Goal: Information Seeking & Learning: Understand process/instructions

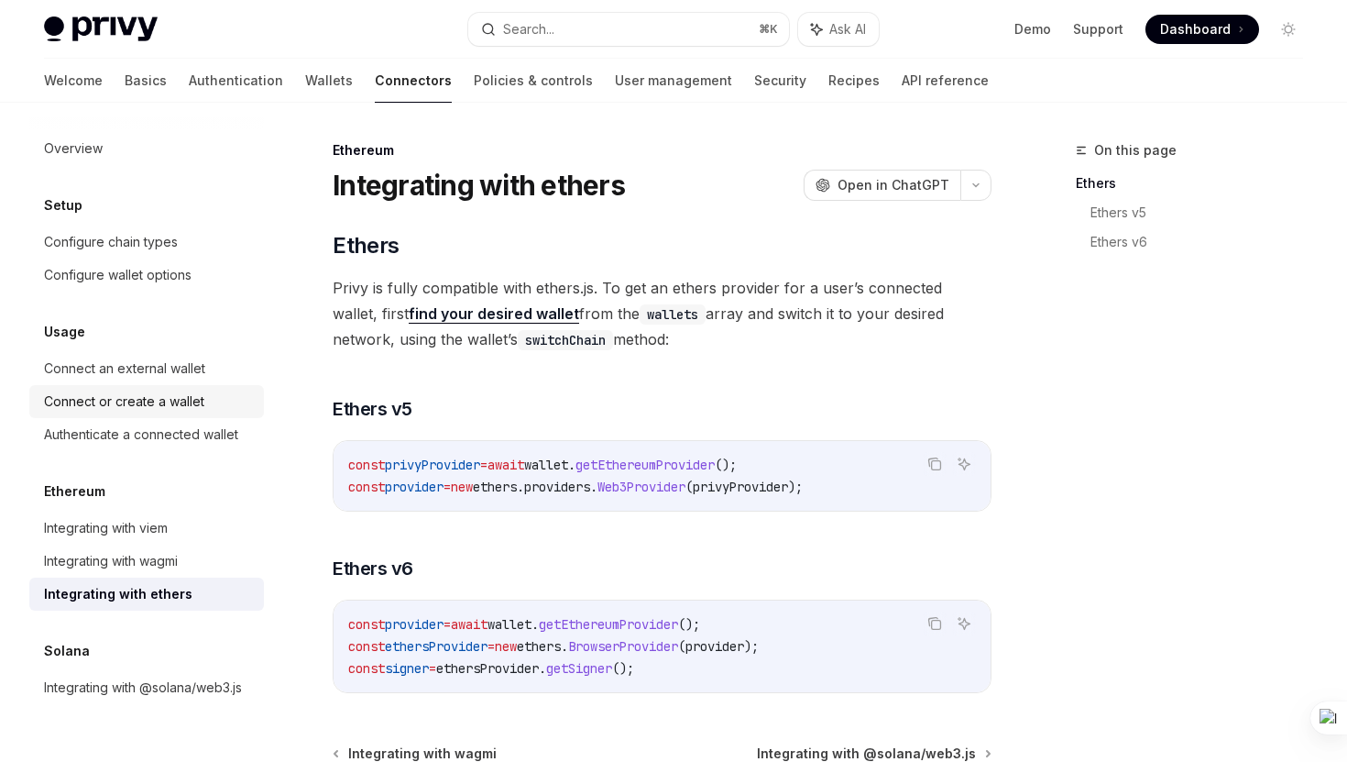
scroll to position [38, 0]
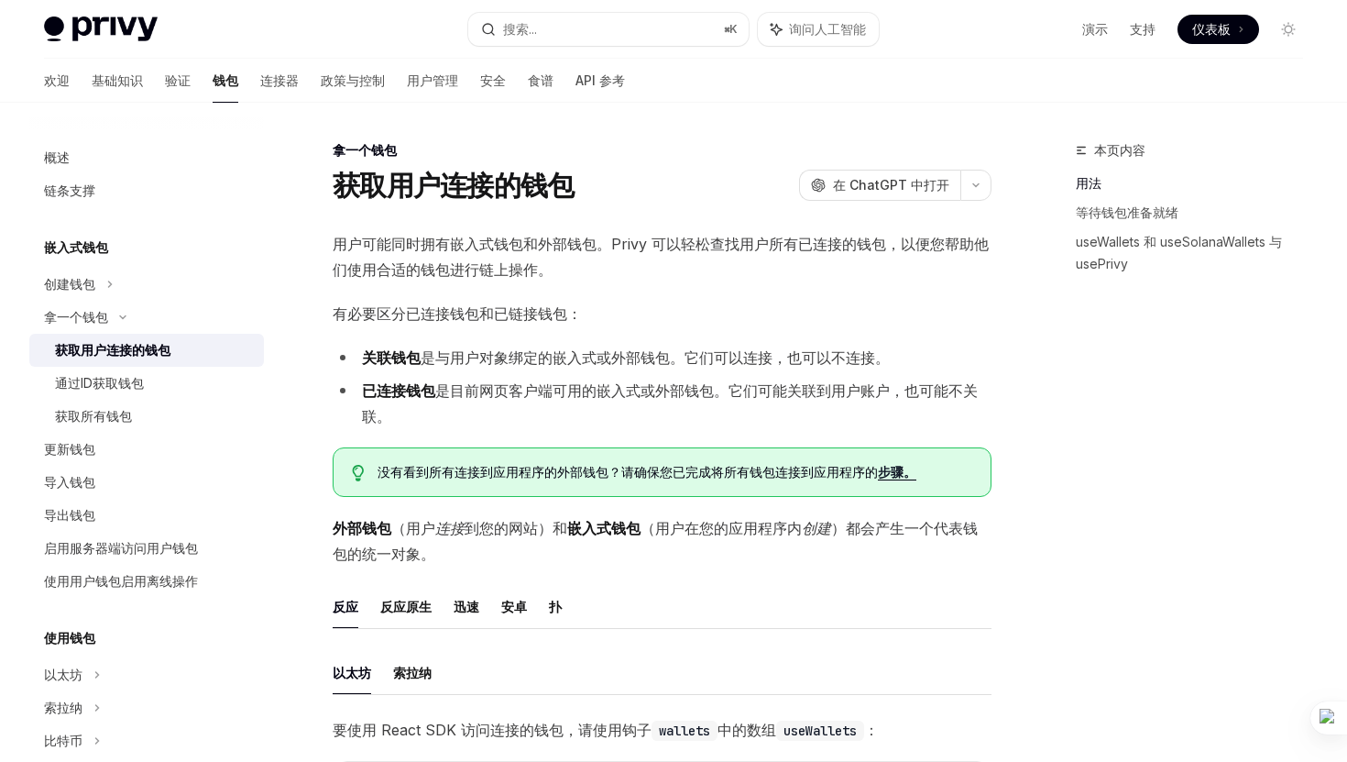
scroll to position [612, 0]
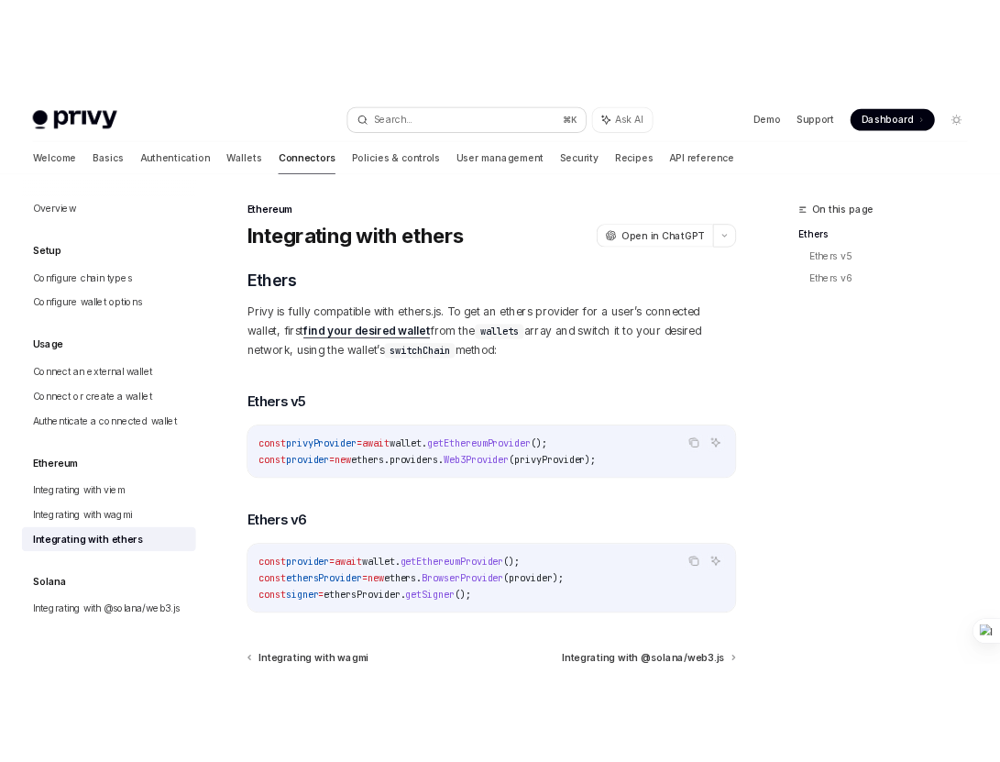
scroll to position [38, 0]
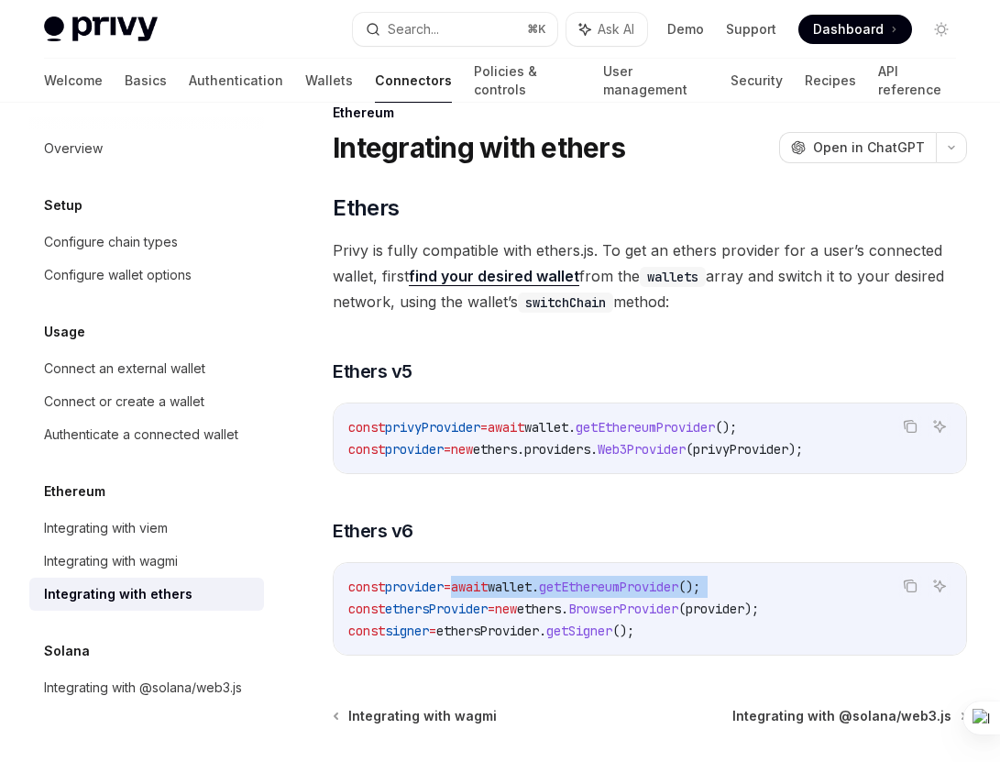
type textarea "*"
